Goal: Book appointment/travel/reservation

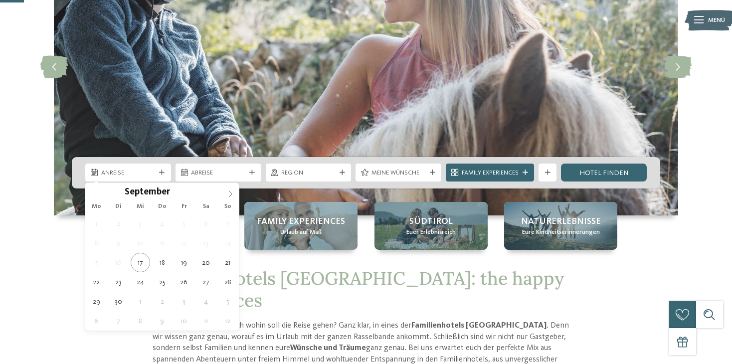
click at [230, 192] on icon at bounding box center [230, 193] width 7 height 7
type div "[DATE]"
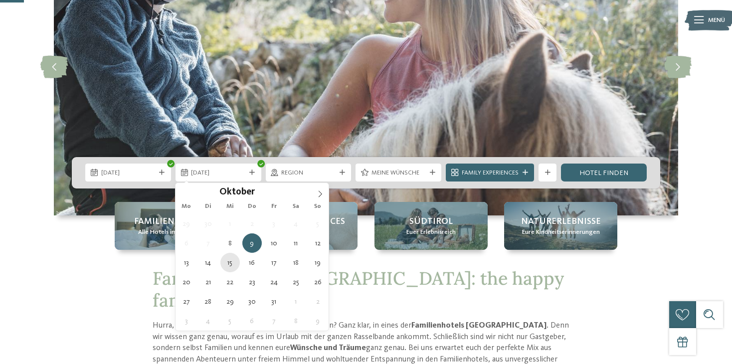
type div "15.10.2025"
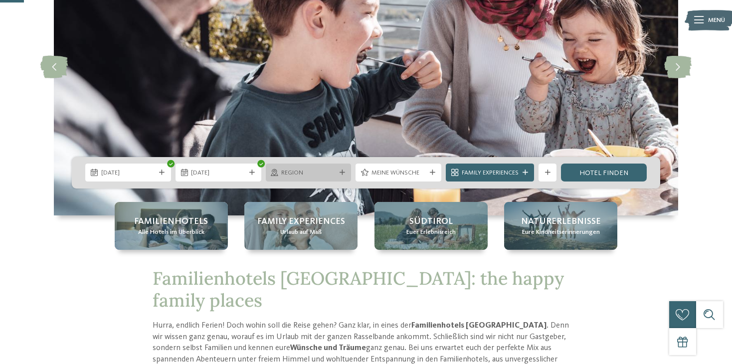
click at [314, 173] on span "Region" at bounding box center [308, 173] width 54 height 9
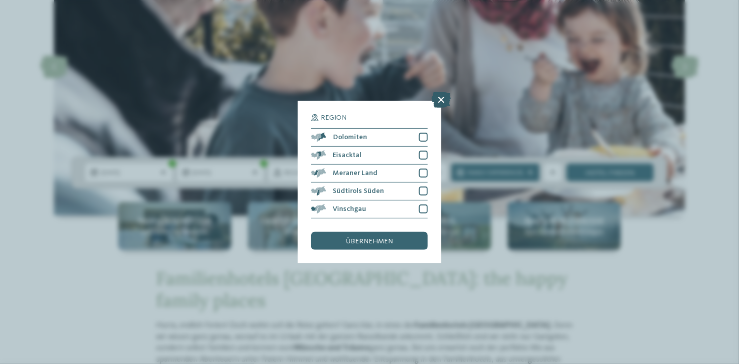
click at [445, 106] on icon at bounding box center [441, 100] width 19 height 16
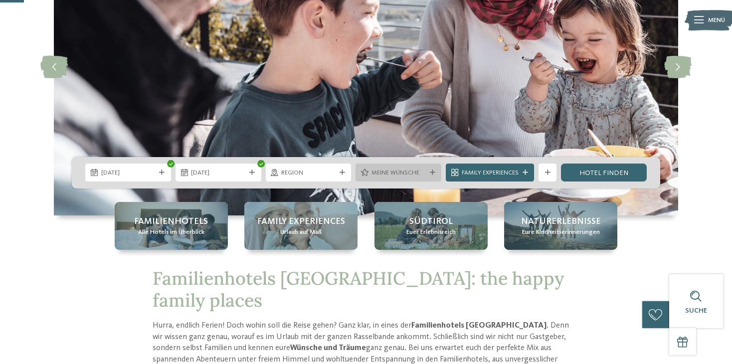
click at [388, 177] on div "Meine Wünsche" at bounding box center [398, 173] width 86 height 18
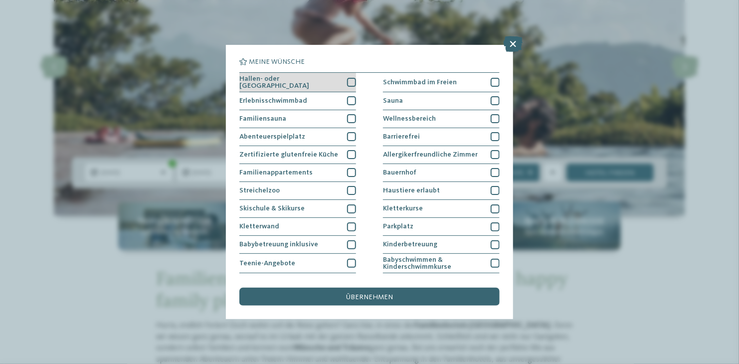
click at [347, 82] on div at bounding box center [351, 82] width 9 height 9
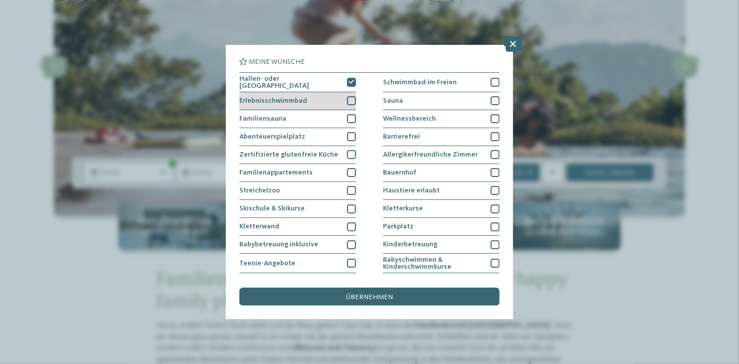
click at [347, 102] on div at bounding box center [351, 100] width 9 height 9
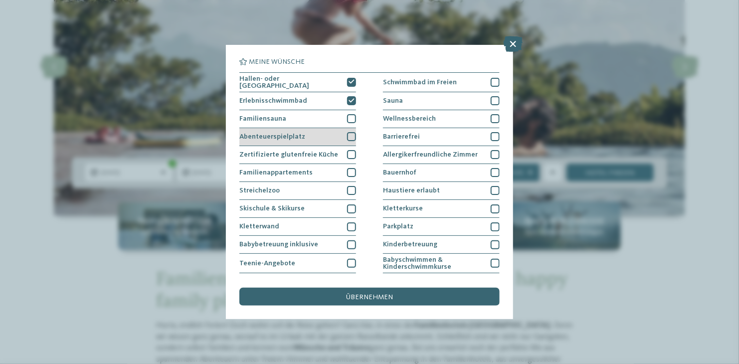
click at [347, 134] on div at bounding box center [351, 136] width 9 height 9
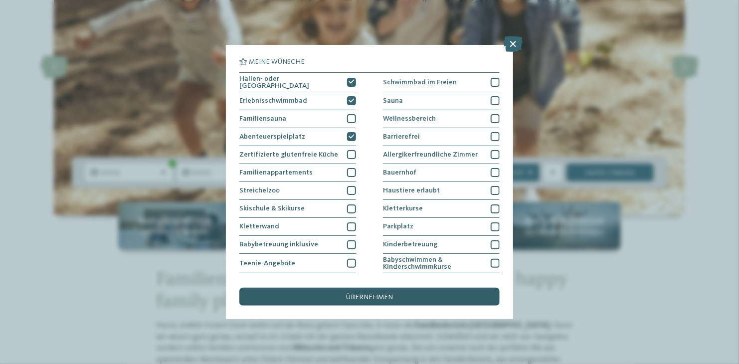
click at [393, 302] on div "übernehmen" at bounding box center [369, 297] width 260 height 18
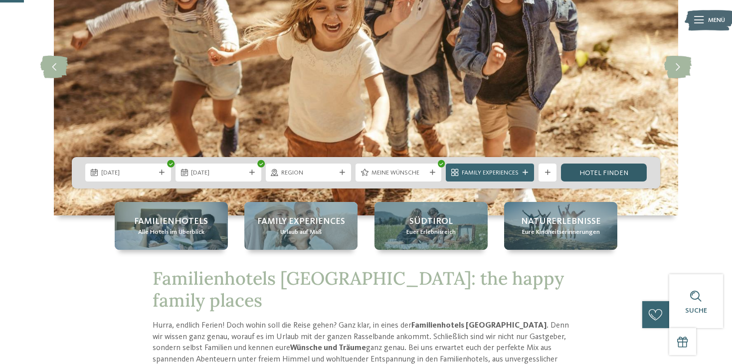
click at [604, 166] on link "Hotel finden" at bounding box center [604, 173] width 86 height 18
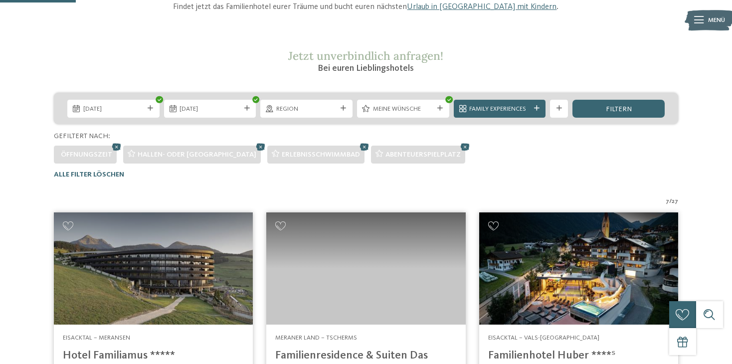
scroll to position [140, 0]
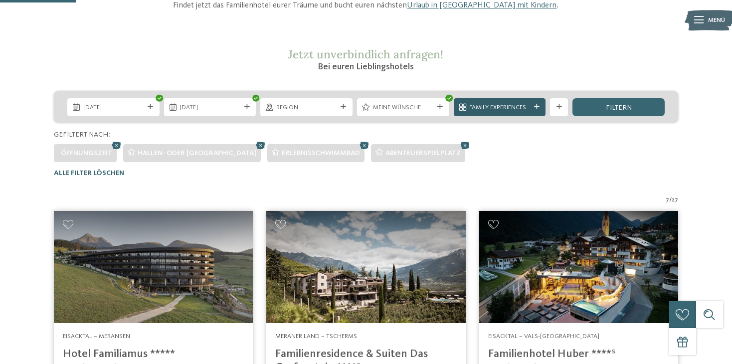
click at [518, 109] on span "Family Experiences" at bounding box center [499, 107] width 61 height 9
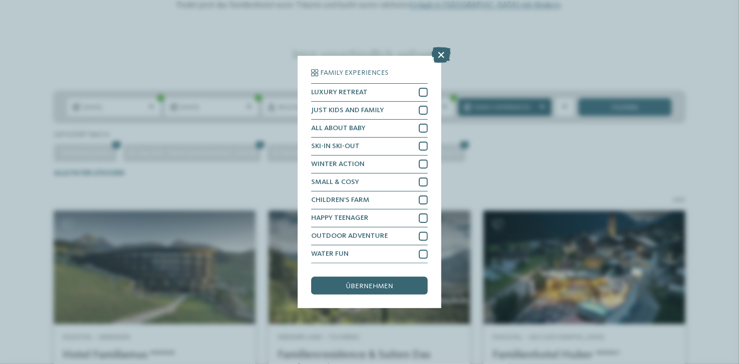
click at [435, 57] on icon at bounding box center [441, 55] width 19 height 16
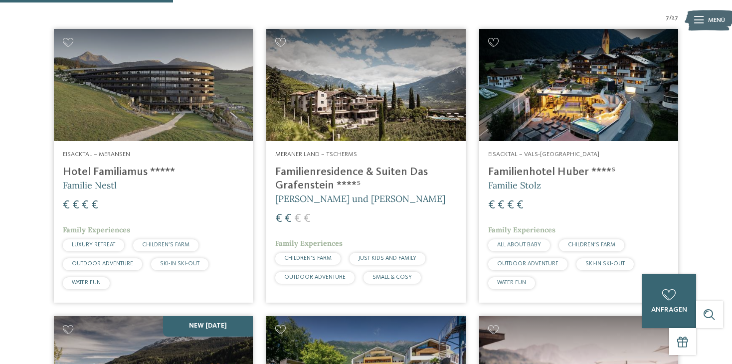
scroll to position [323, 0]
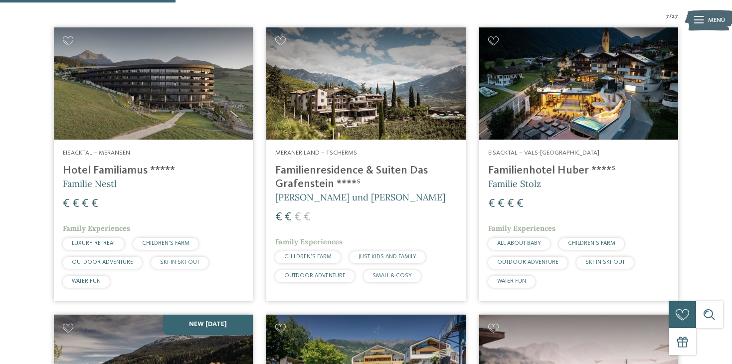
click at [417, 122] on img at bounding box center [365, 83] width 199 height 112
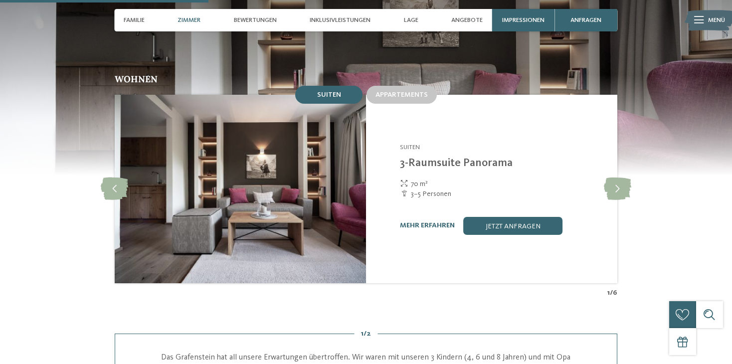
scroll to position [849, 0]
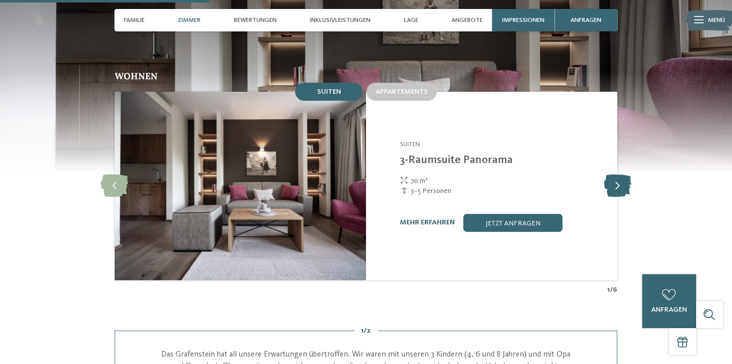
click at [615, 181] on icon at bounding box center [617, 185] width 27 height 22
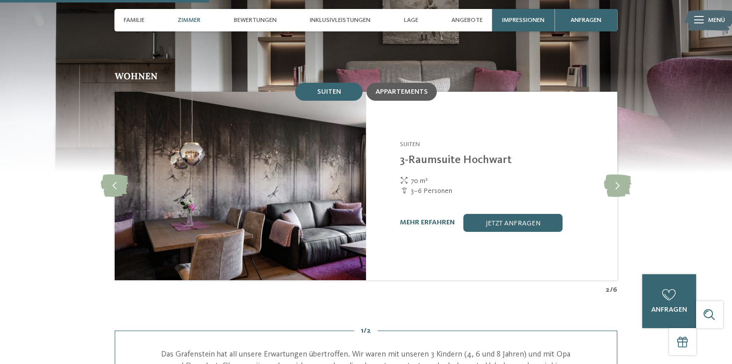
click at [417, 88] on div "Appartements" at bounding box center [401, 92] width 70 height 18
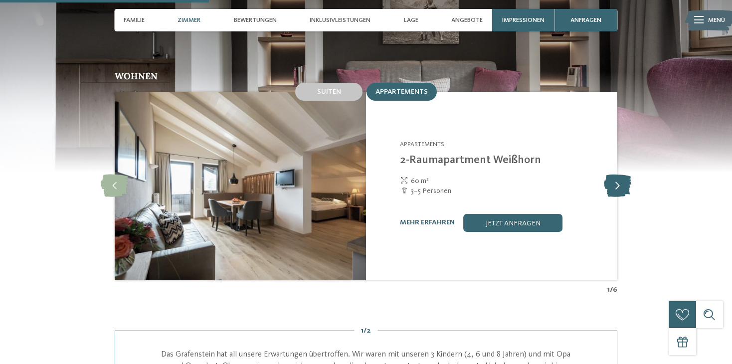
click at [619, 179] on icon at bounding box center [617, 185] width 27 height 22
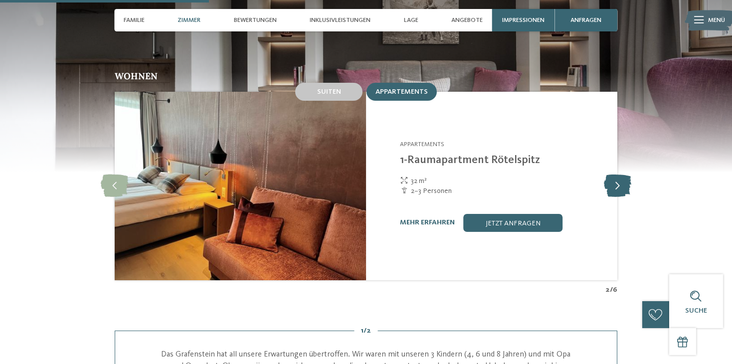
click at [618, 175] on icon at bounding box center [617, 185] width 27 height 22
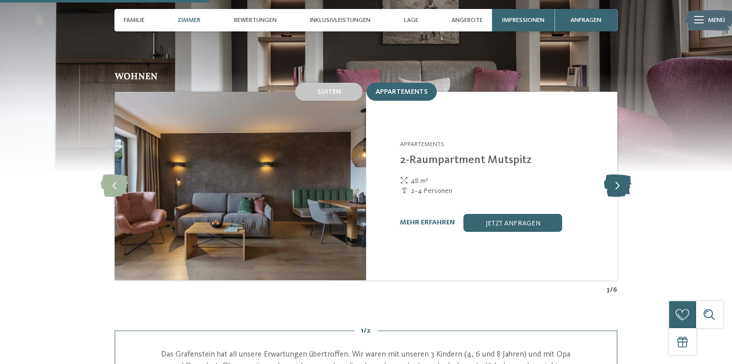
click at [619, 174] on icon at bounding box center [617, 185] width 27 height 22
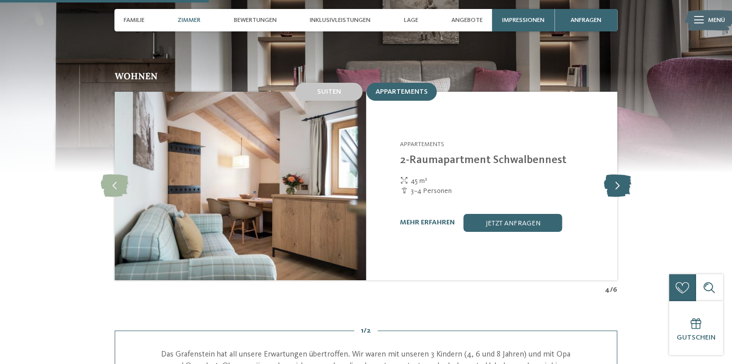
click at [617, 179] on icon at bounding box center [617, 185] width 27 height 22
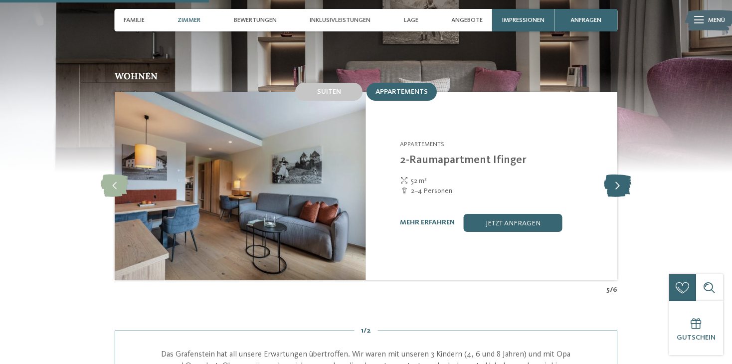
click at [616, 177] on icon at bounding box center [617, 185] width 27 height 22
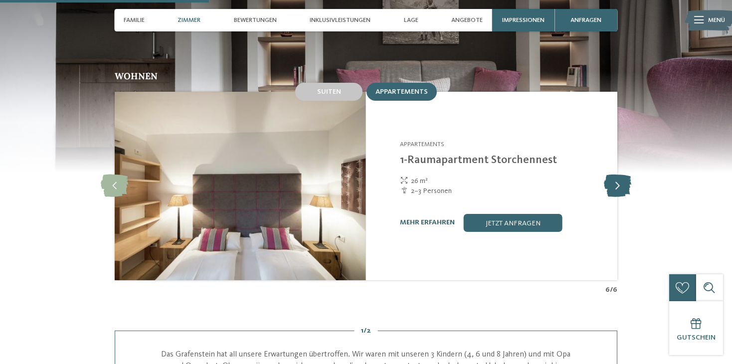
click at [617, 179] on icon at bounding box center [617, 185] width 27 height 22
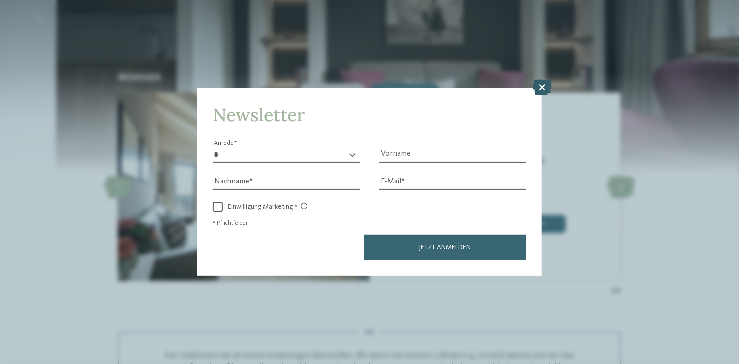
click at [546, 83] on icon at bounding box center [541, 88] width 19 height 16
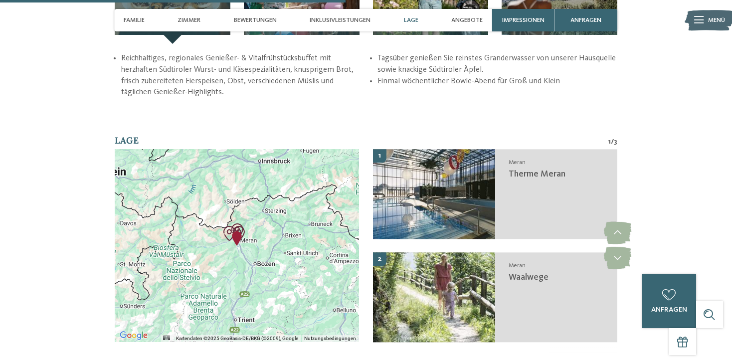
scroll to position [1405, 0]
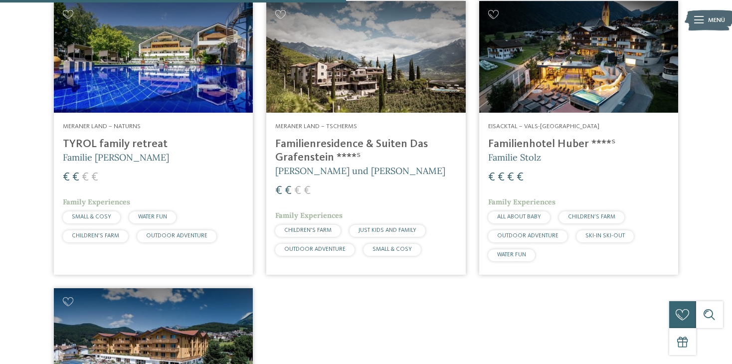
scroll to position [638, 0]
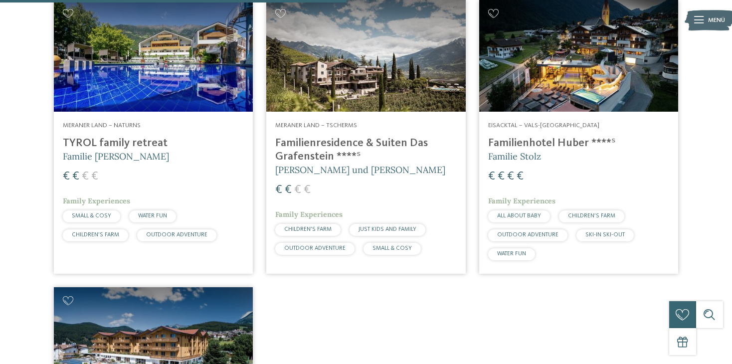
click at [411, 145] on h4 "Familienresidence & Suiten Das Grafenstein ****ˢ" at bounding box center [365, 150] width 181 height 27
click at [168, 122] on address "Meraner Land – Naturns" at bounding box center [153, 125] width 181 height 9
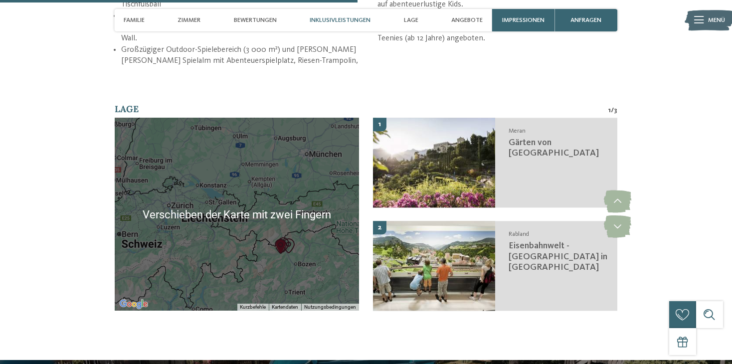
scroll to position [1508, 0]
